Goal: Transaction & Acquisition: Purchase product/service

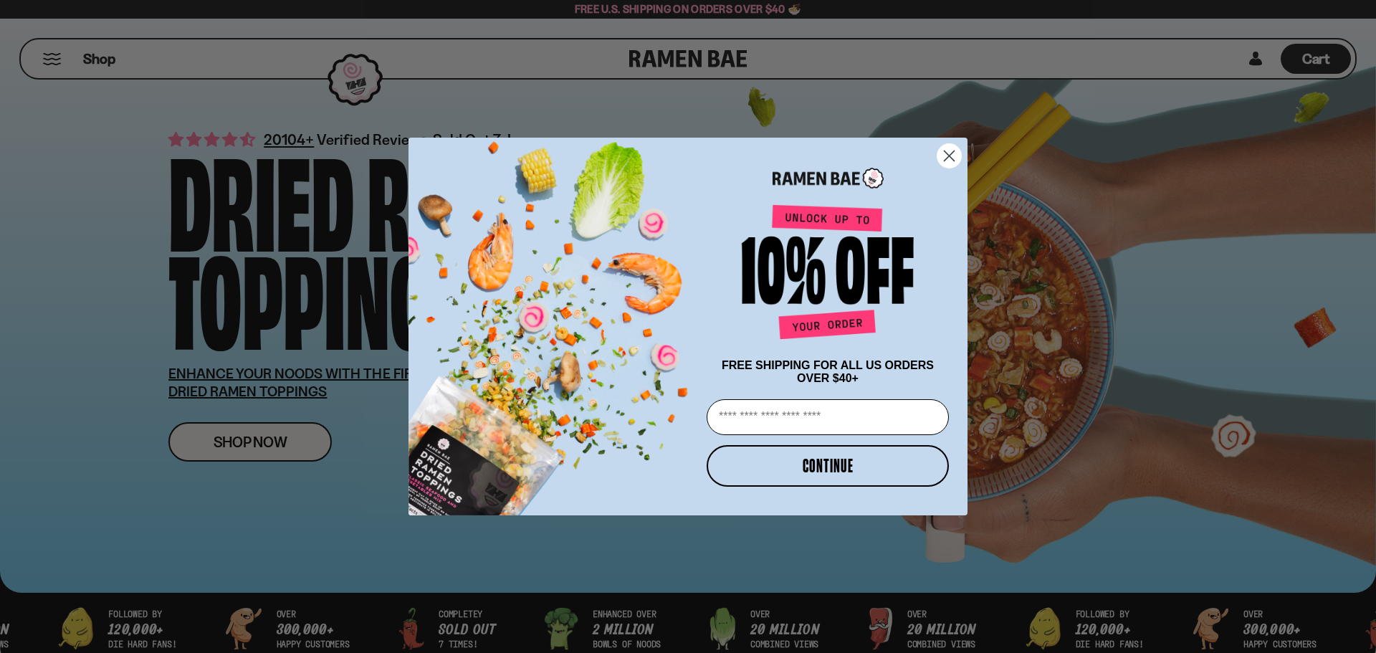
click at [953, 151] on icon "Close dialog" at bounding box center [950, 156] width 10 height 10
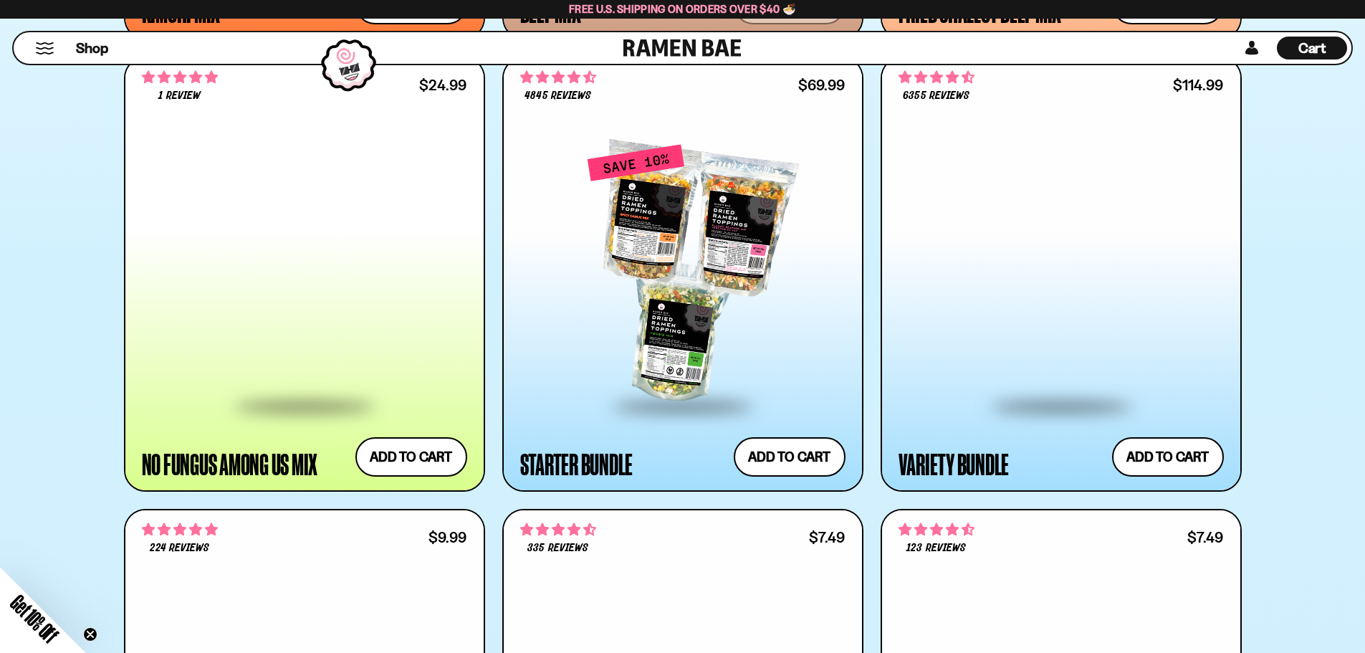
scroll to position [1649, 0]
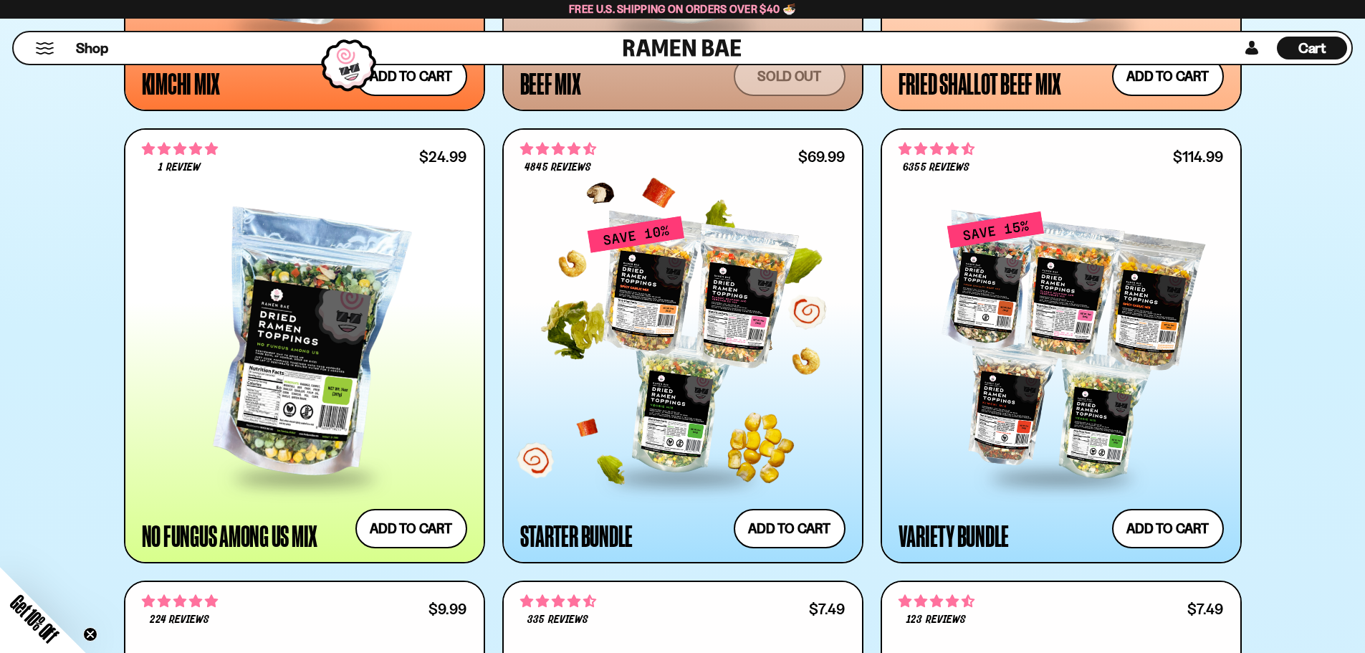
click at [667, 338] on div at bounding box center [682, 345] width 325 height 261
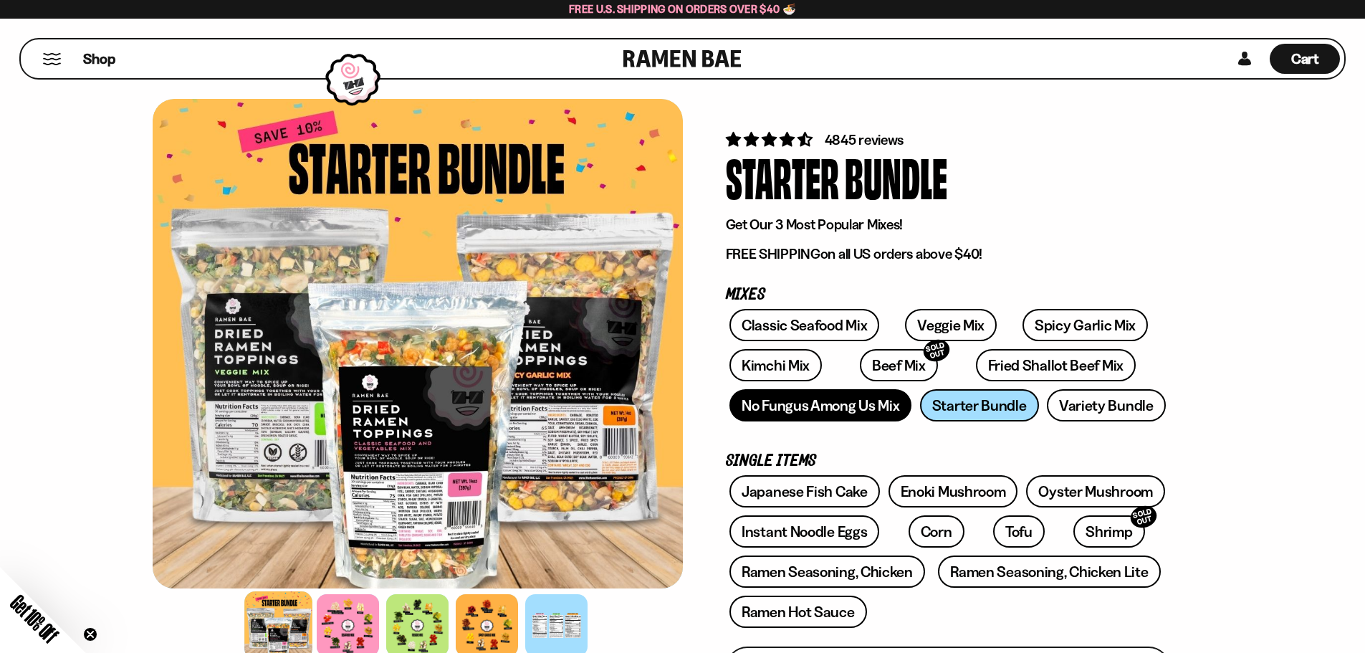
click at [764, 408] on link "No Fungus Among Us Mix" at bounding box center [821, 405] width 182 height 32
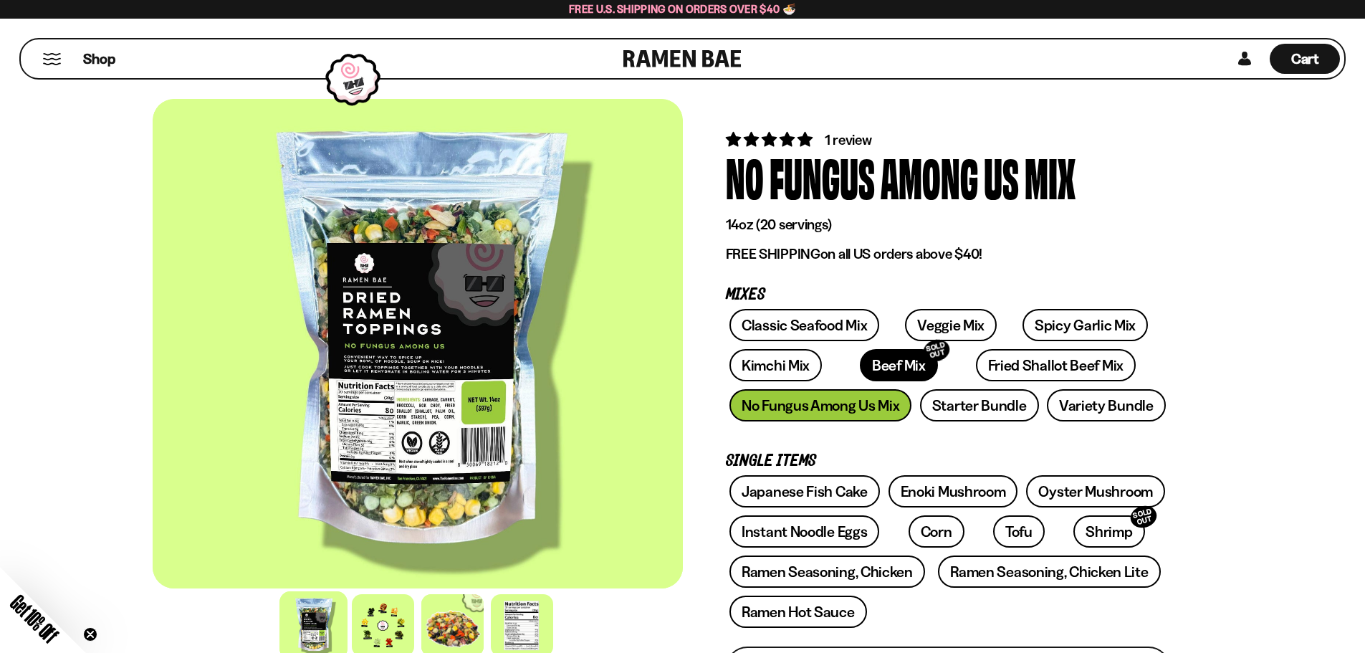
click at [874, 371] on link "Beef Mix SOLD OUT" at bounding box center [899, 365] width 78 height 32
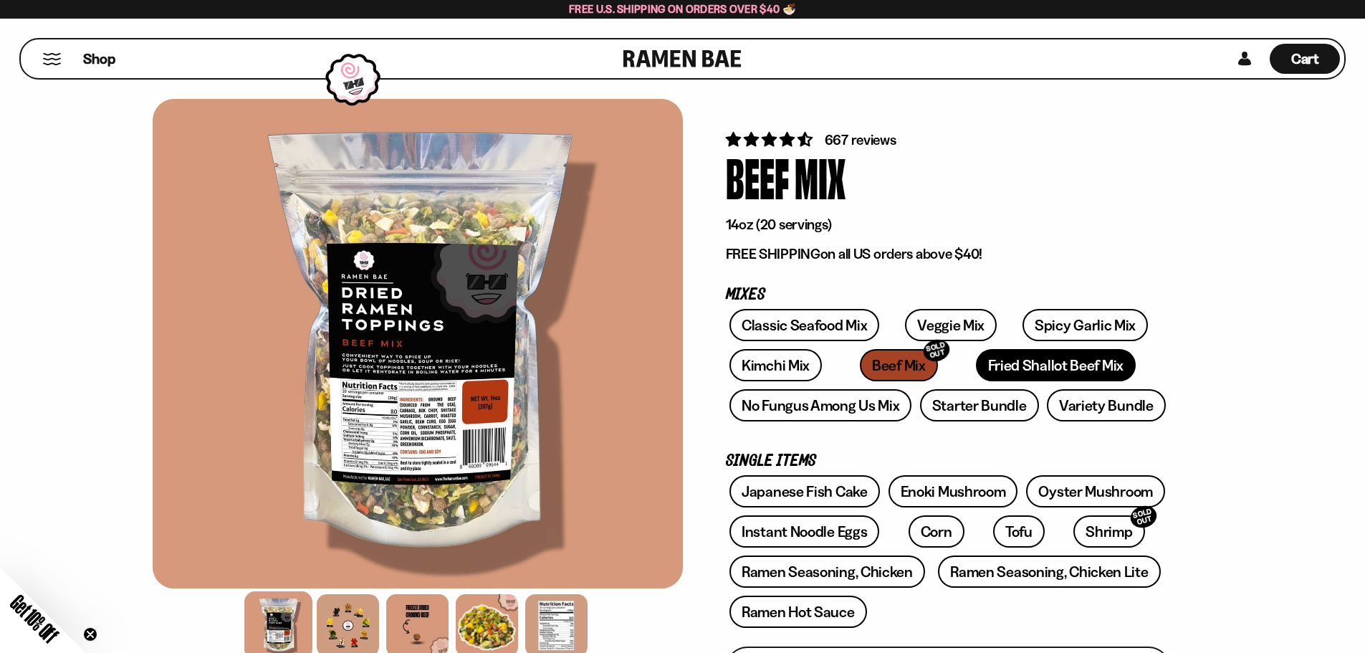
click at [1008, 369] on link "Fried Shallot Beef Mix" at bounding box center [1056, 365] width 160 height 32
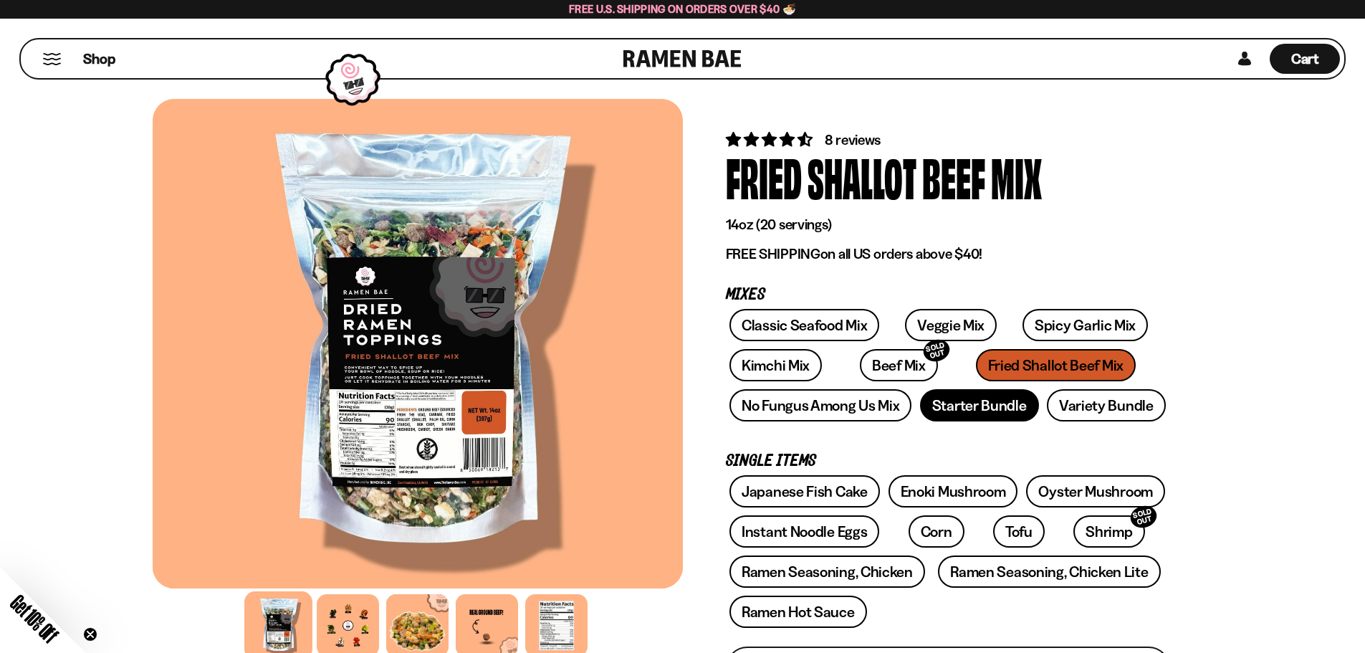
click at [997, 407] on link "Starter Bundle" at bounding box center [979, 405] width 119 height 32
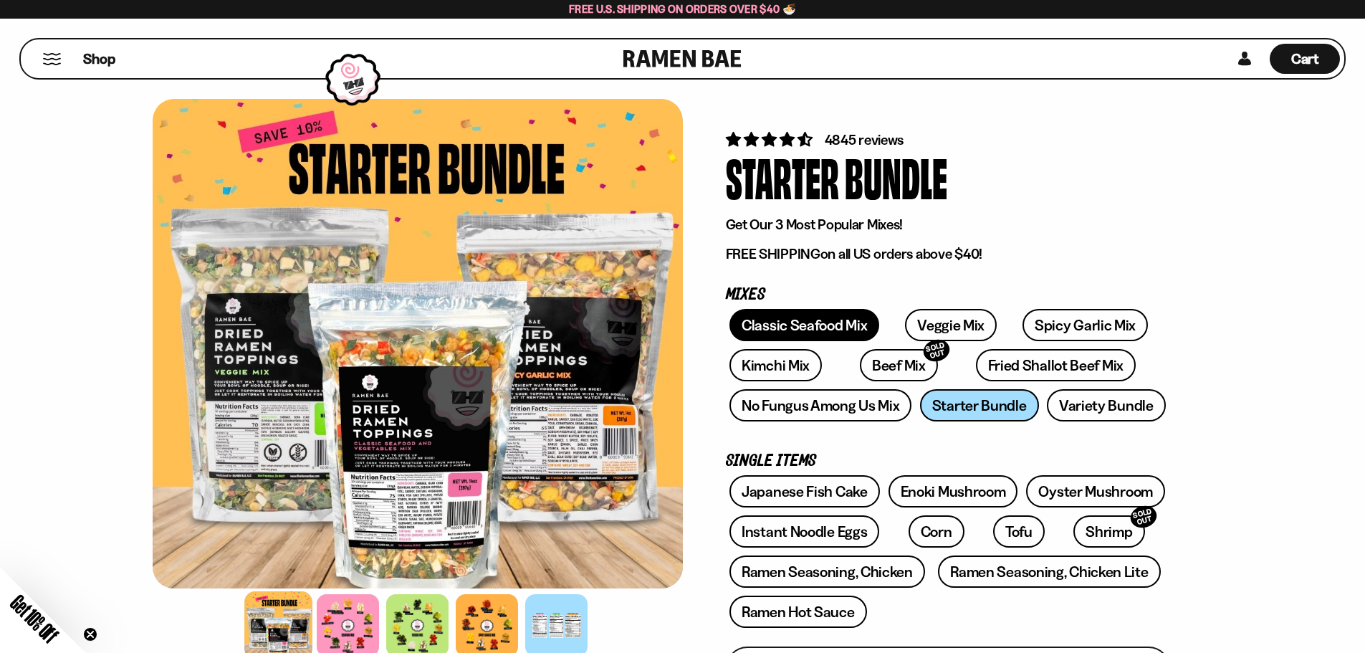
click at [839, 323] on link "Classic Seafood Mix" at bounding box center [805, 325] width 150 height 32
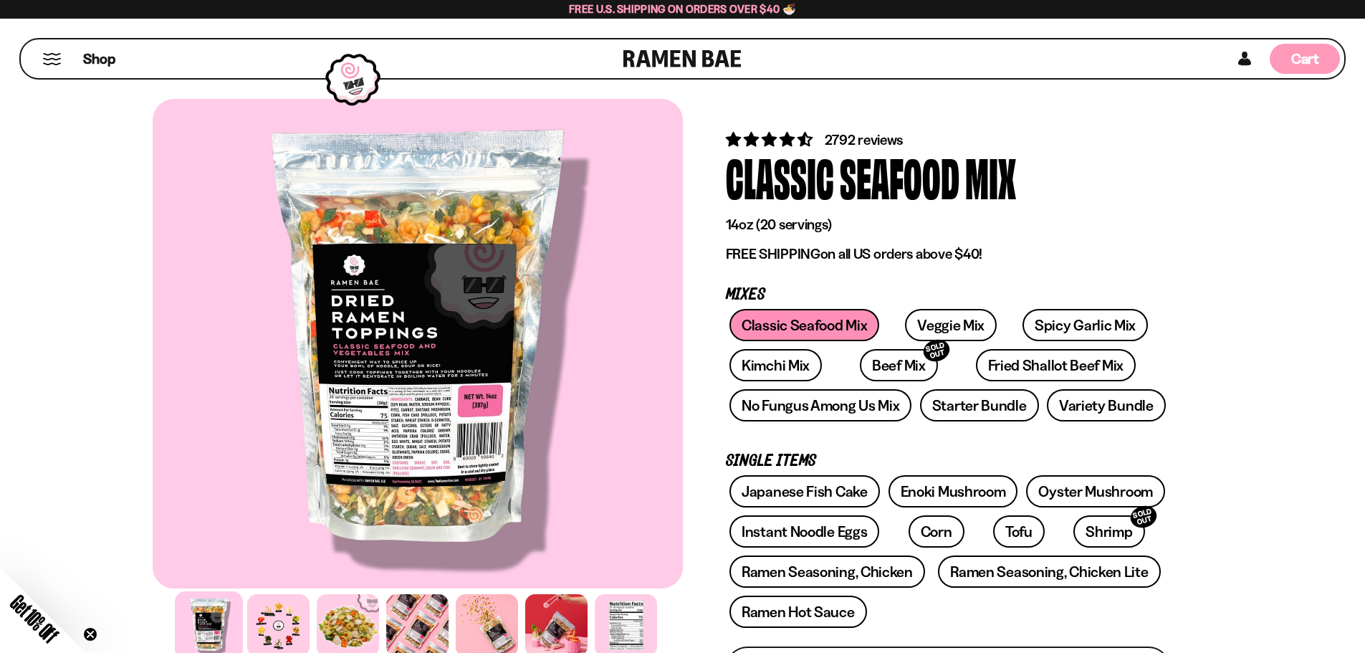
click at [1303, 57] on span "Cart" at bounding box center [1306, 58] width 28 height 17
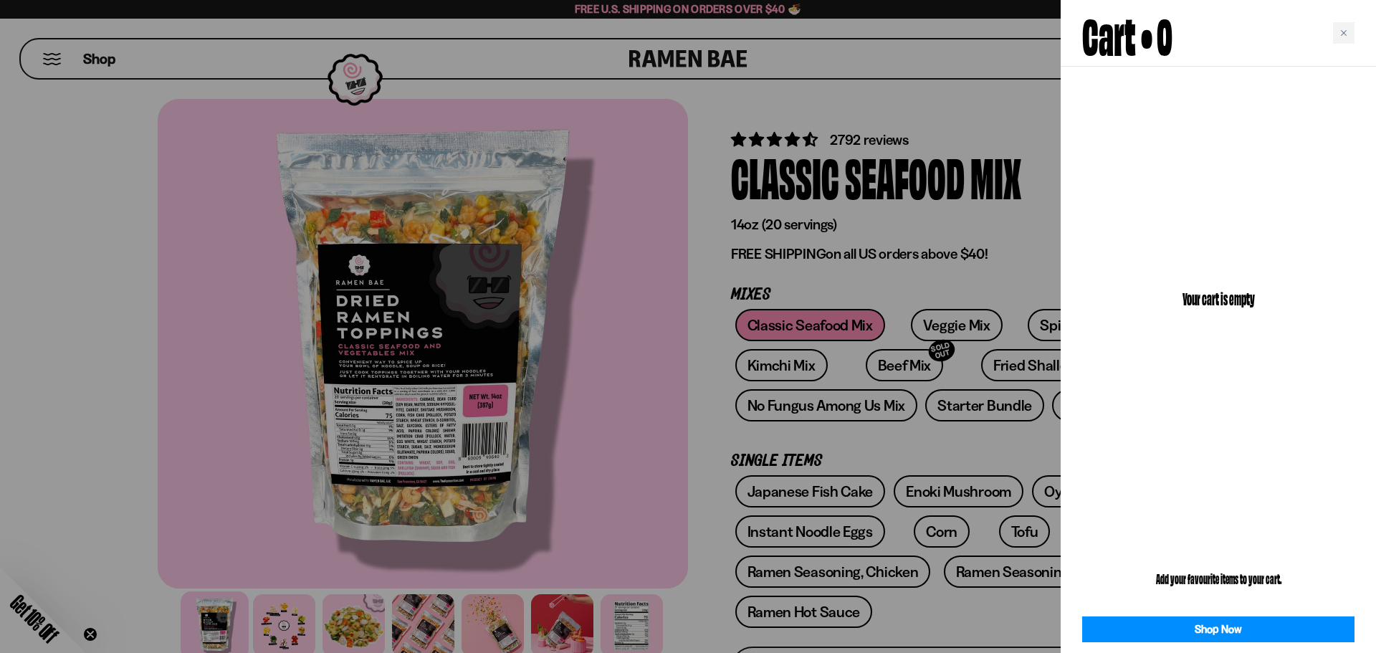
click at [979, 199] on div at bounding box center [688, 326] width 1376 height 653
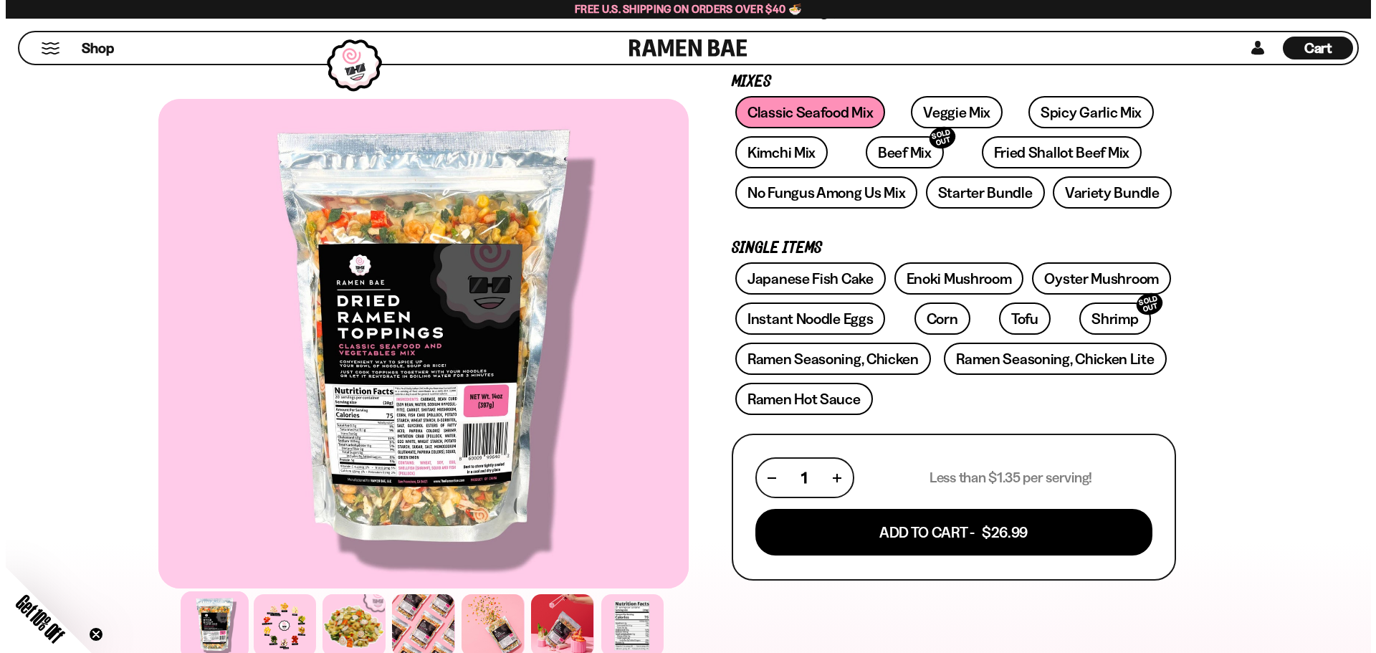
scroll to position [215, 0]
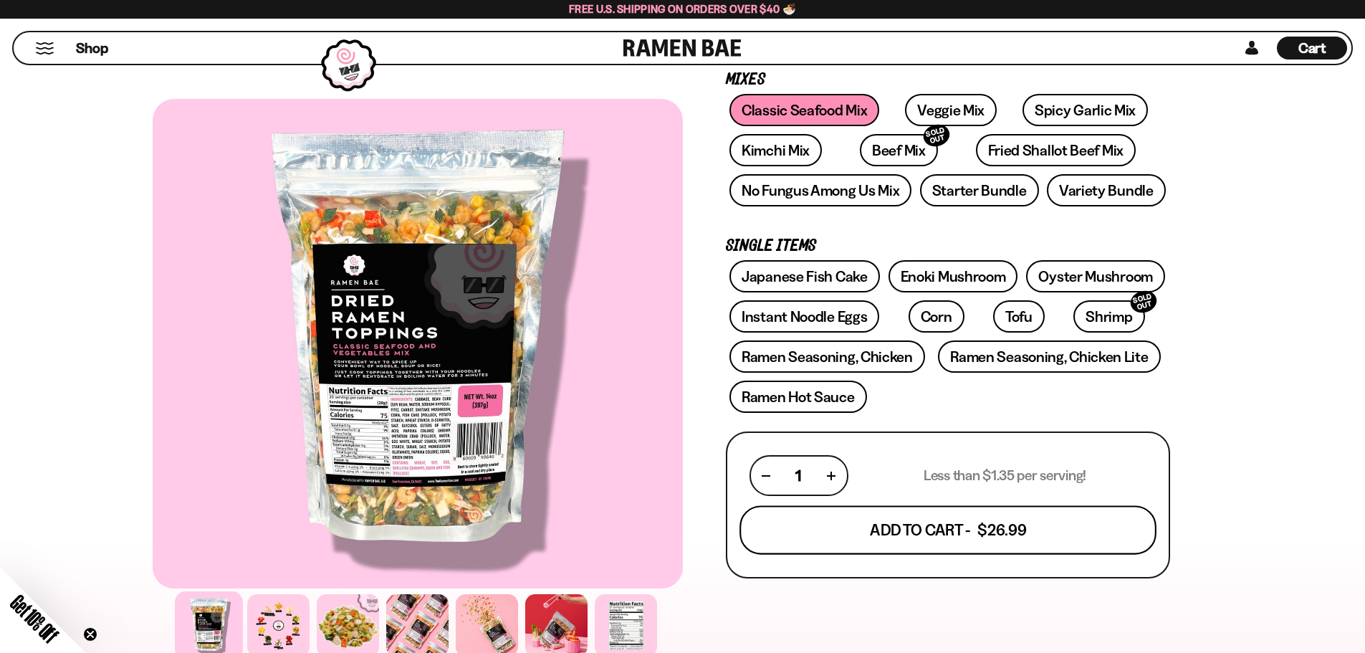
click at [967, 525] on button "Add To Cart - $26.99" at bounding box center [948, 530] width 417 height 49
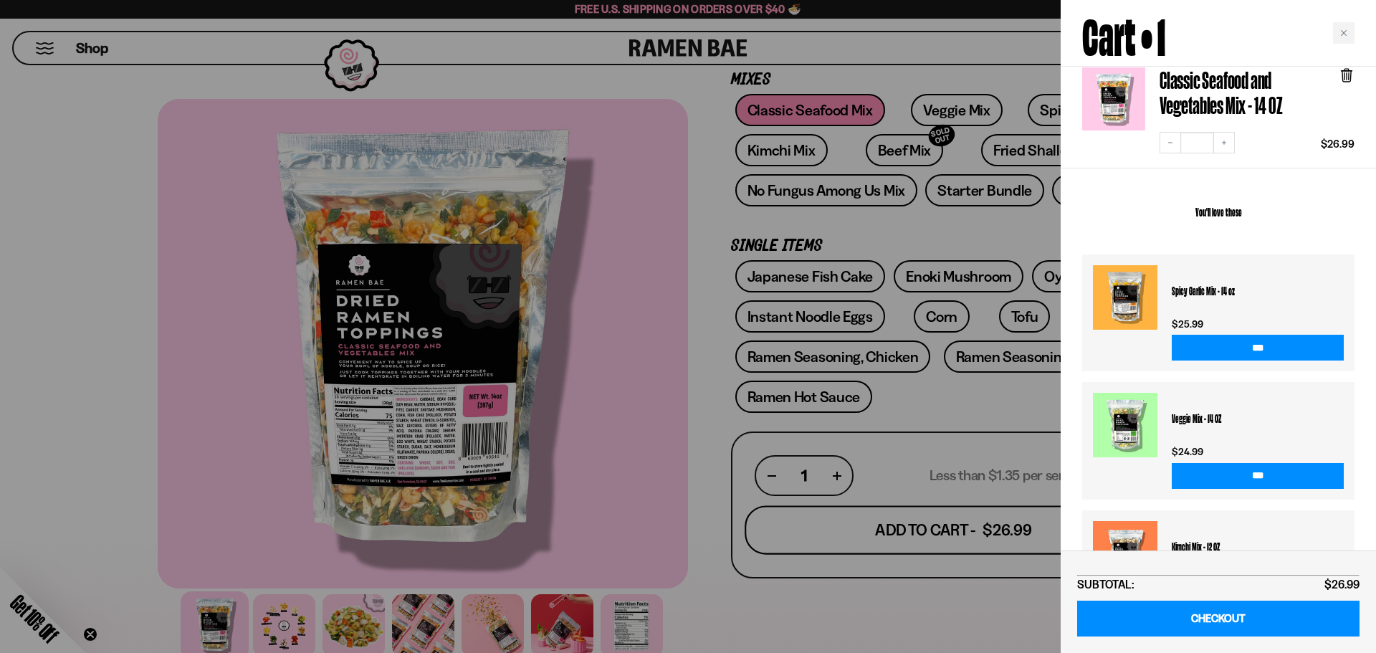
scroll to position [8, 0]
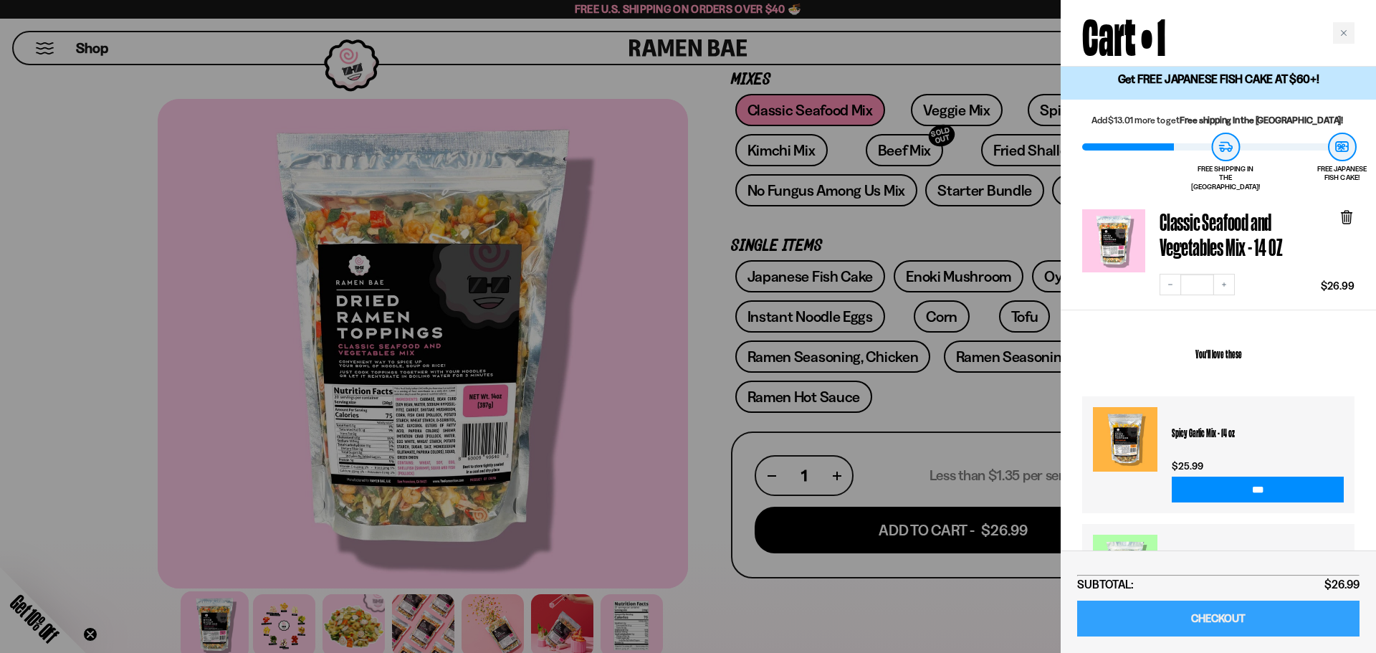
click at [1272, 629] on link "CHECKOUT" at bounding box center [1218, 619] width 282 height 37
